Goal: Navigation & Orientation: Find specific page/section

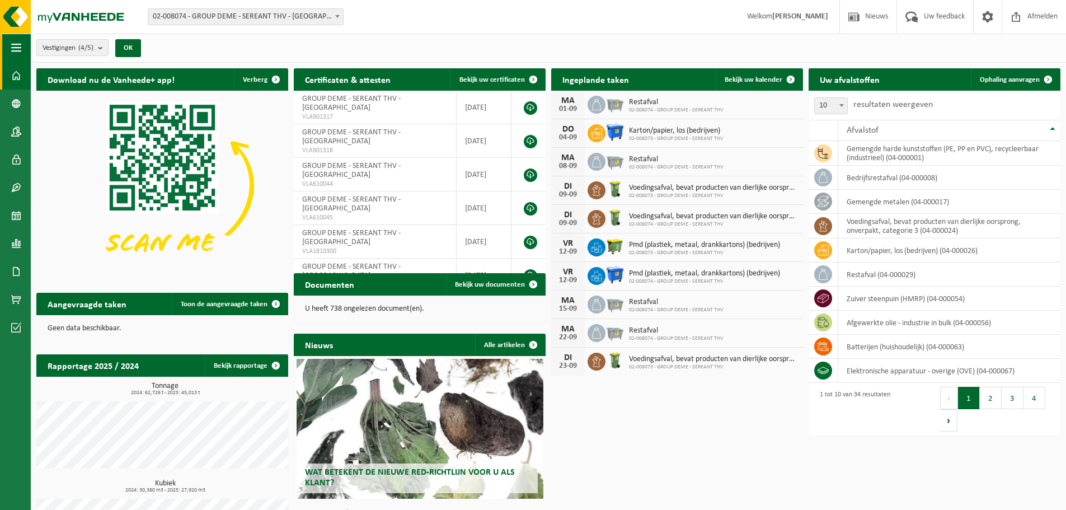
click at [20, 48] on span "button" at bounding box center [16, 48] width 10 height 28
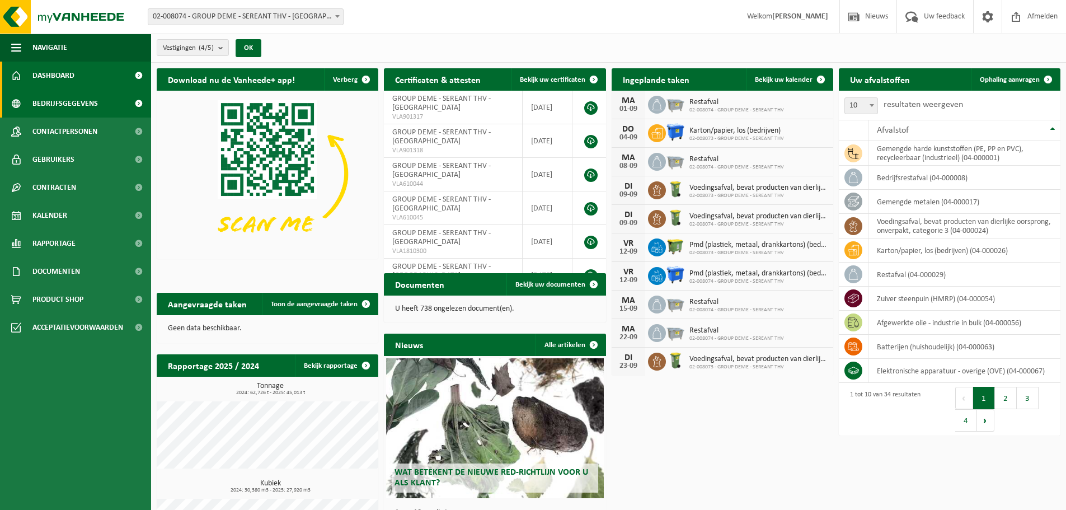
click at [135, 102] on span at bounding box center [138, 103] width 25 height 28
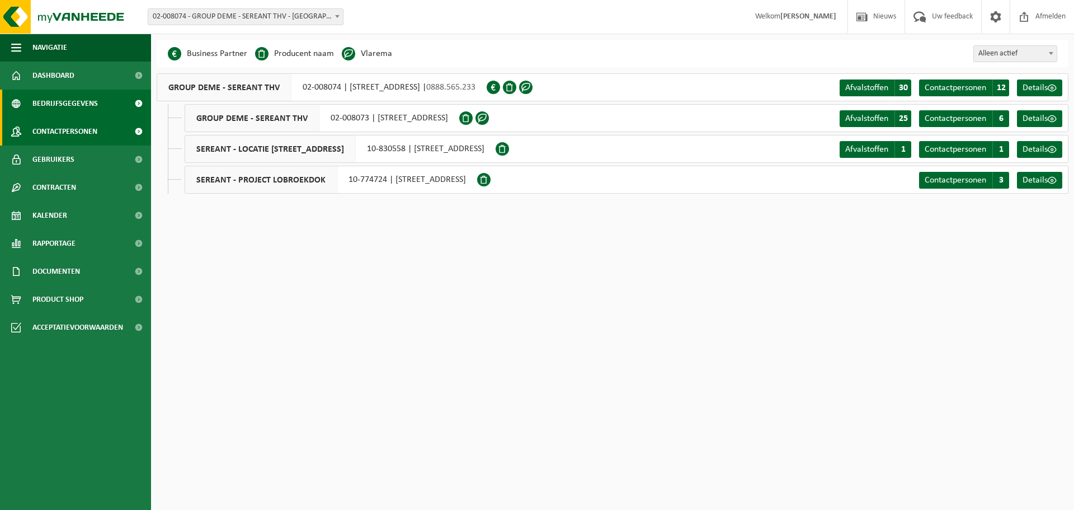
click at [133, 129] on span at bounding box center [138, 131] width 25 height 28
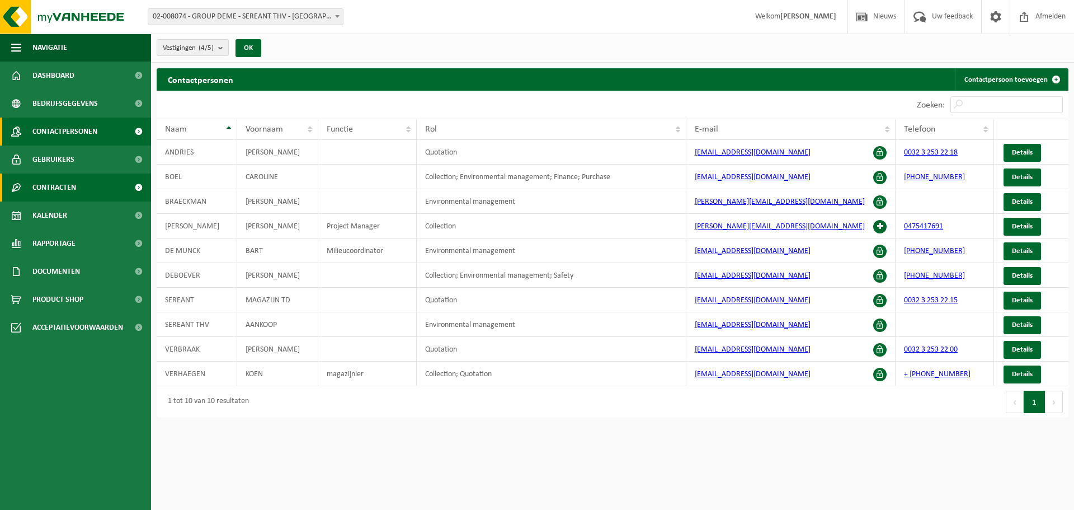
click at [135, 187] on span at bounding box center [138, 187] width 25 height 28
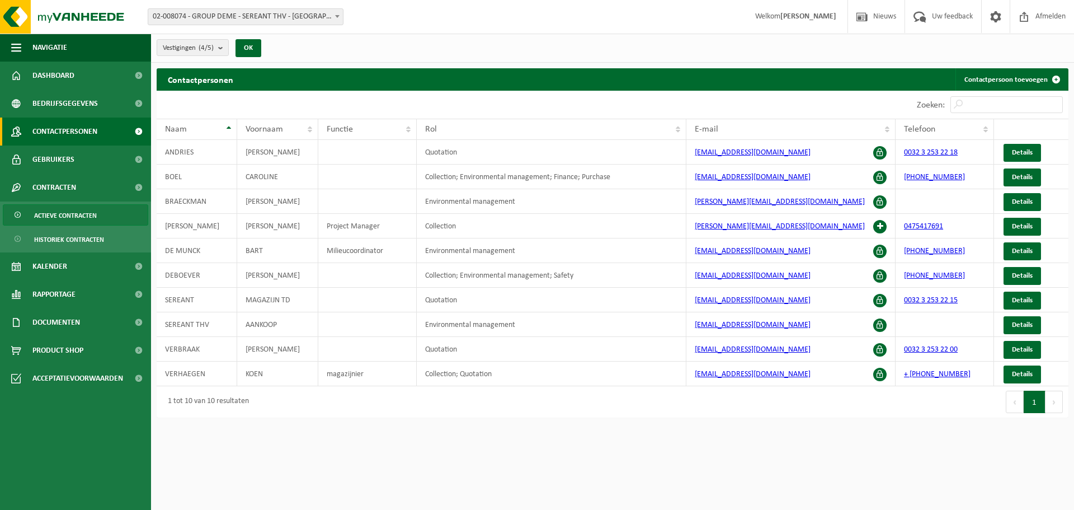
click at [82, 212] on span "Actieve contracten" at bounding box center [65, 215] width 63 height 21
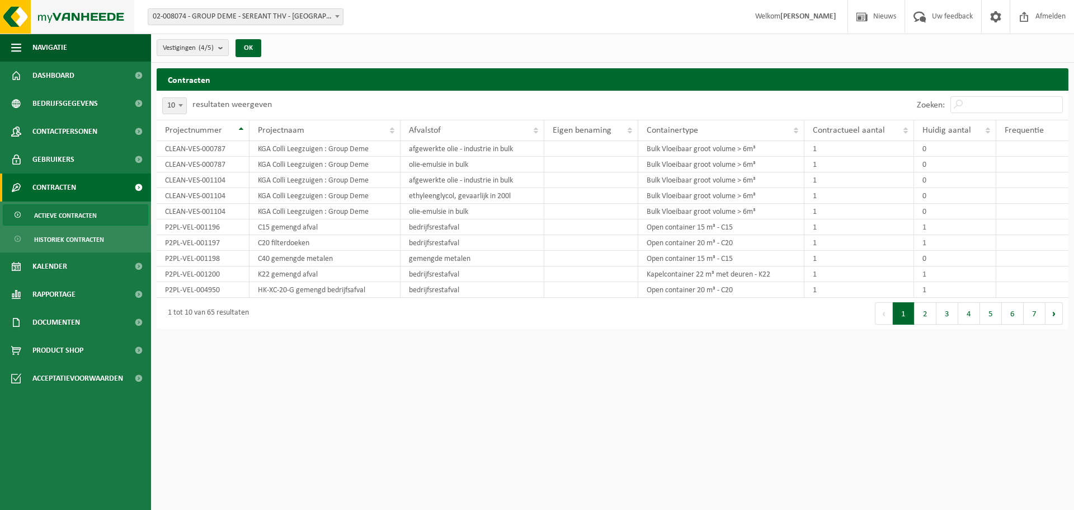
click at [68, 21] on img at bounding box center [67, 17] width 134 height 34
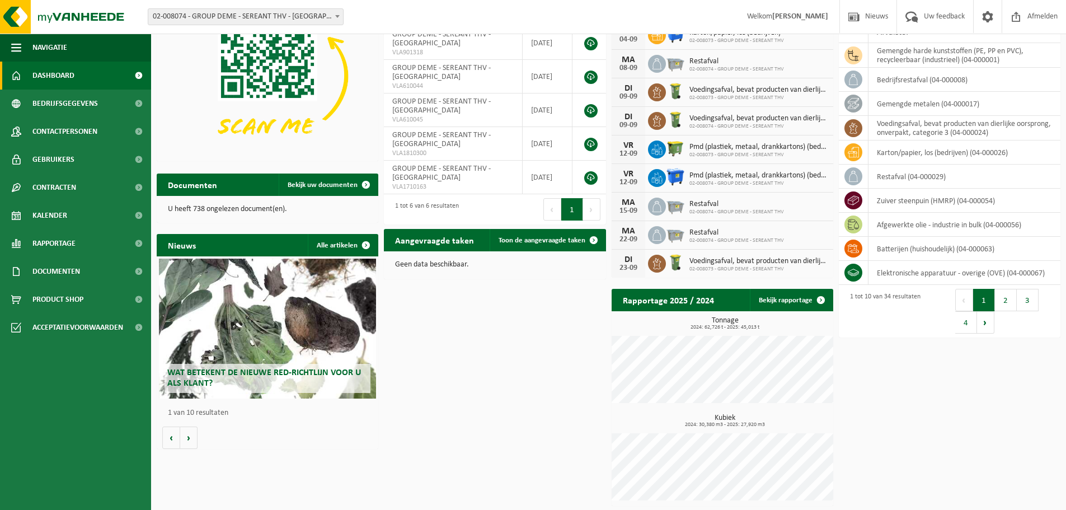
scroll to position [99, 0]
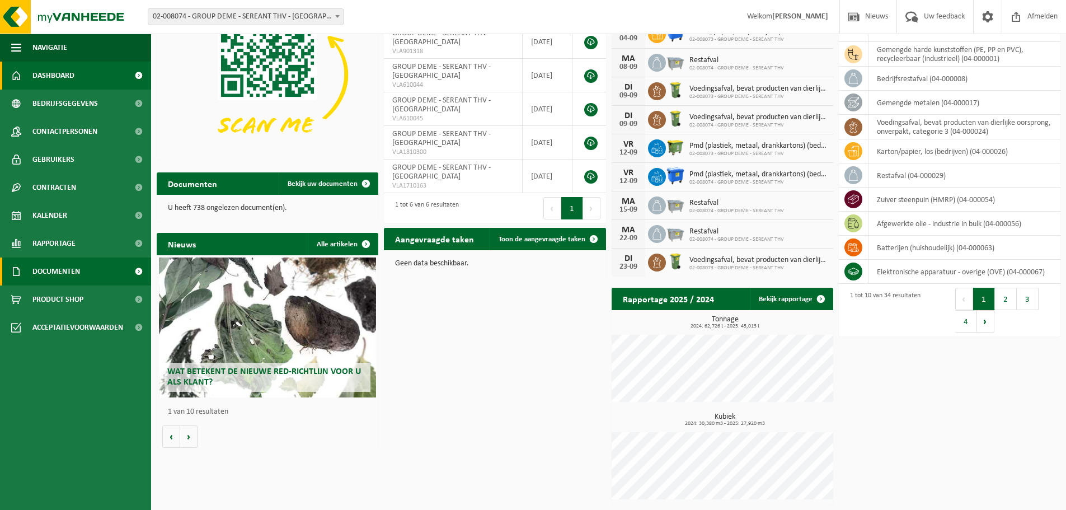
click at [137, 270] on span at bounding box center [138, 271] width 25 height 28
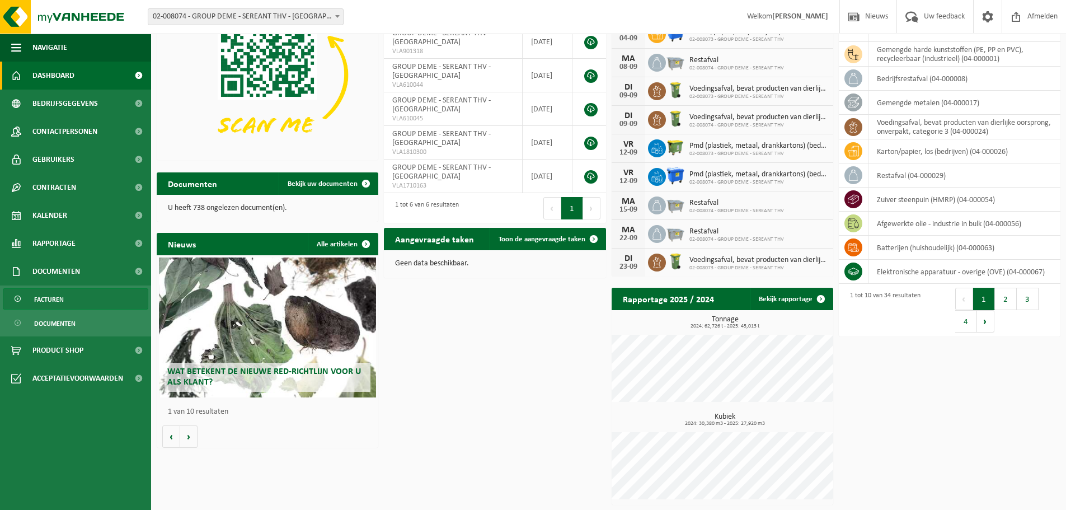
click at [62, 300] on span "Facturen" at bounding box center [49, 299] width 30 height 21
